Goal: Communication & Community: Answer question/provide support

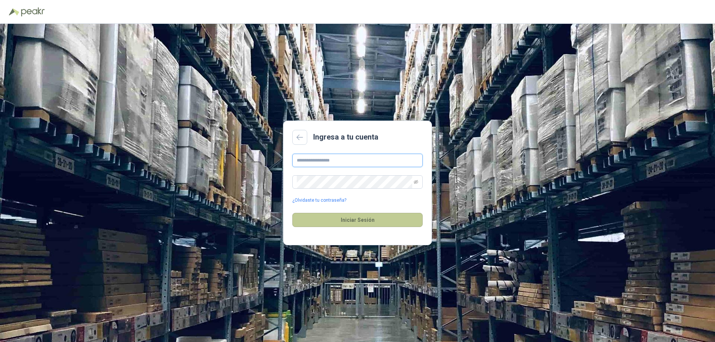
type input "**********"
click at [395, 215] on button "Iniciar Sesión" at bounding box center [357, 220] width 130 height 14
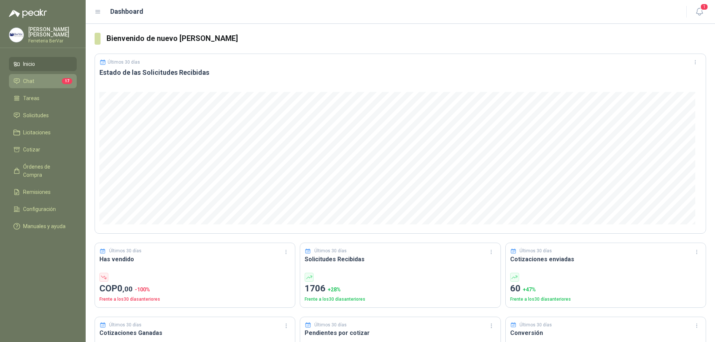
click at [48, 79] on li "Chat 17" at bounding box center [42, 81] width 59 height 8
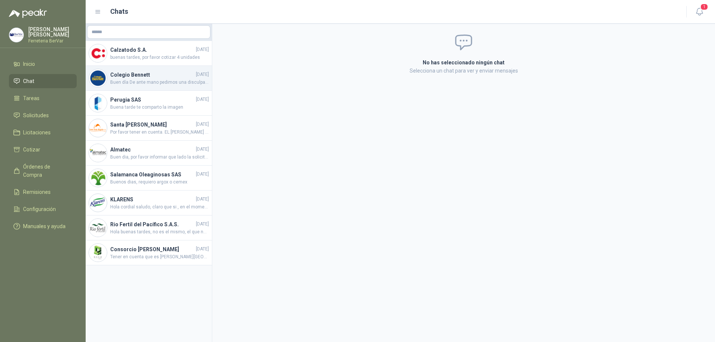
click at [129, 82] on span "Buen día De ante mano pedimos una disculpa por lo sucedido, novedad de la cotiz…" at bounding box center [159, 82] width 99 height 7
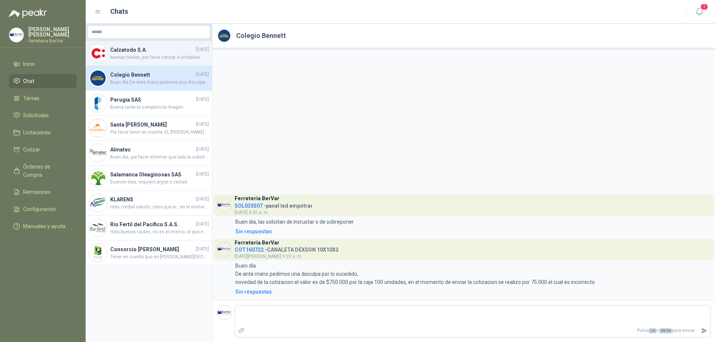
click at [148, 56] on span "buenas tardes, por favor cotizar 4 unidades" at bounding box center [159, 57] width 99 height 7
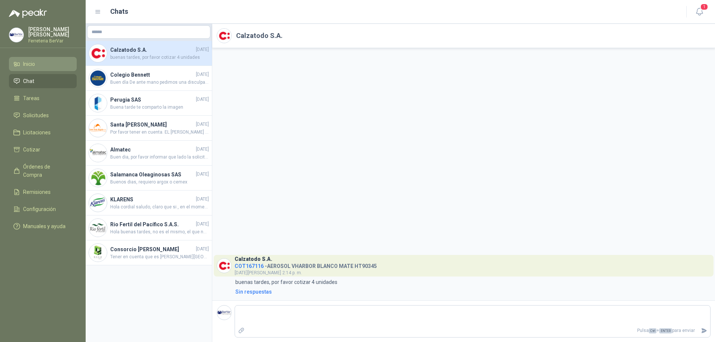
click at [65, 66] on li "Inicio" at bounding box center [42, 64] width 59 height 8
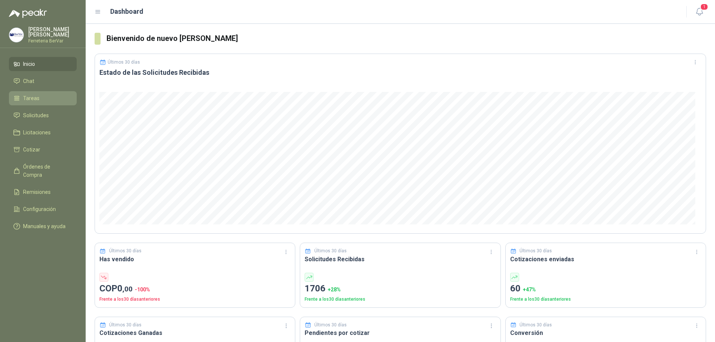
click at [59, 108] on link "Solicitudes" at bounding box center [43, 115] width 68 height 14
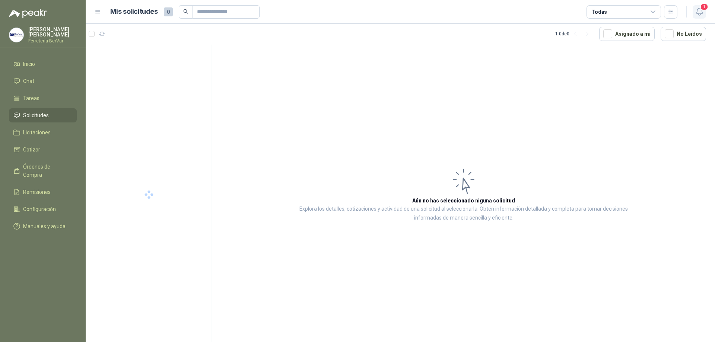
click at [698, 11] on icon "button" at bounding box center [699, 11] width 9 height 9
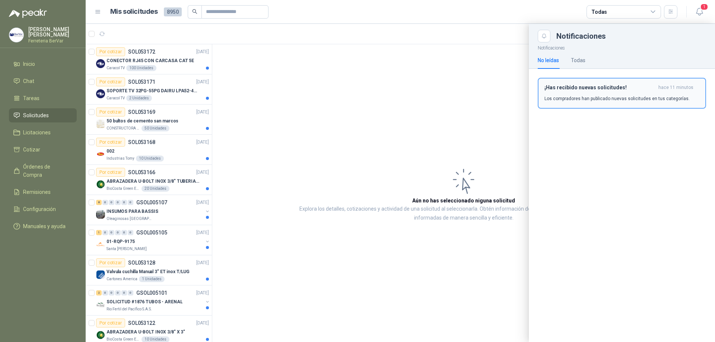
click at [573, 89] on h3 "¡Has recibido nuevas solicitudes!" at bounding box center [599, 87] width 111 height 6
